Goal: Navigation & Orientation: Find specific page/section

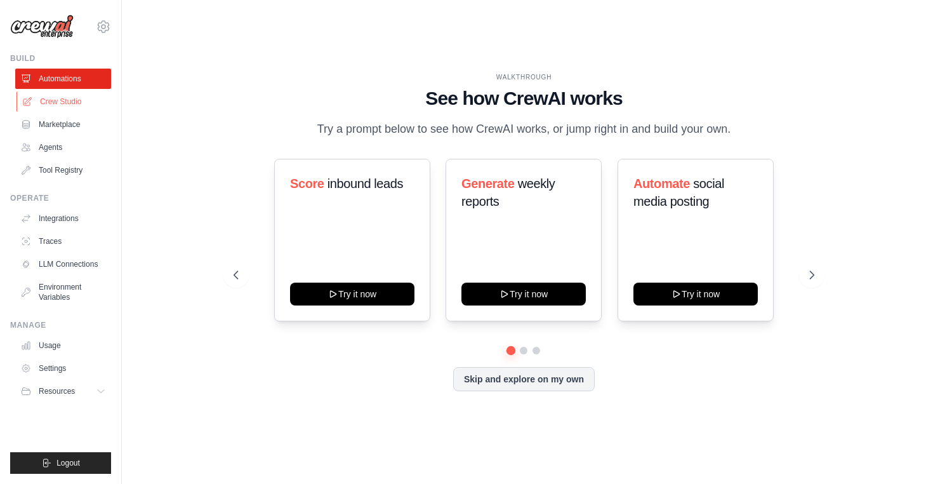
click at [51, 102] on link "Crew Studio" at bounding box center [65, 101] width 96 height 20
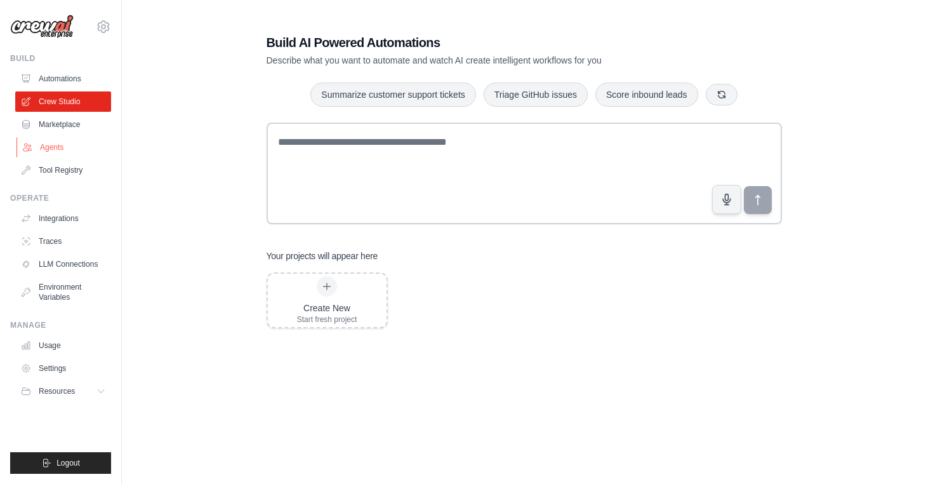
click at [46, 146] on link "Agents" at bounding box center [65, 147] width 96 height 20
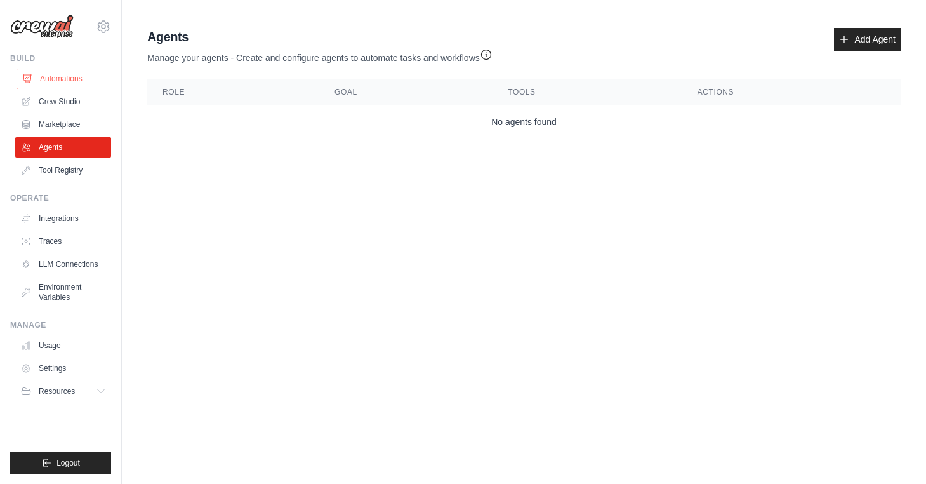
click at [58, 77] on link "Automations" at bounding box center [65, 79] width 96 height 20
